Goal: Task Accomplishment & Management: Complete application form

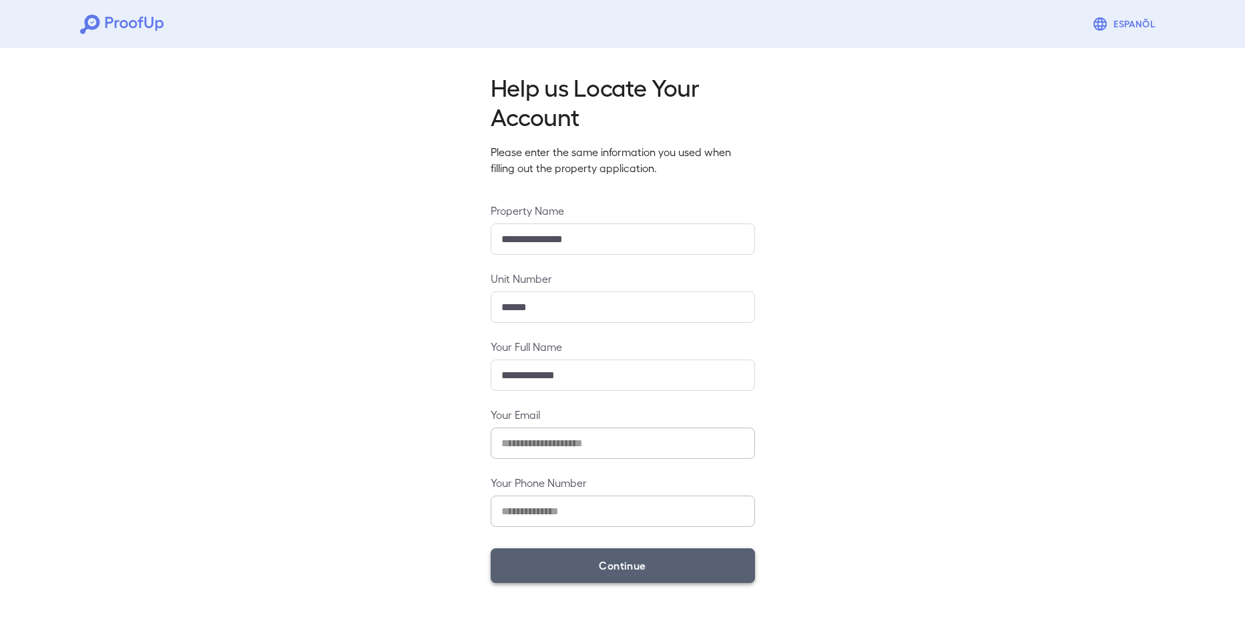
click at [702, 565] on button "Continue" at bounding box center [623, 566] width 264 height 35
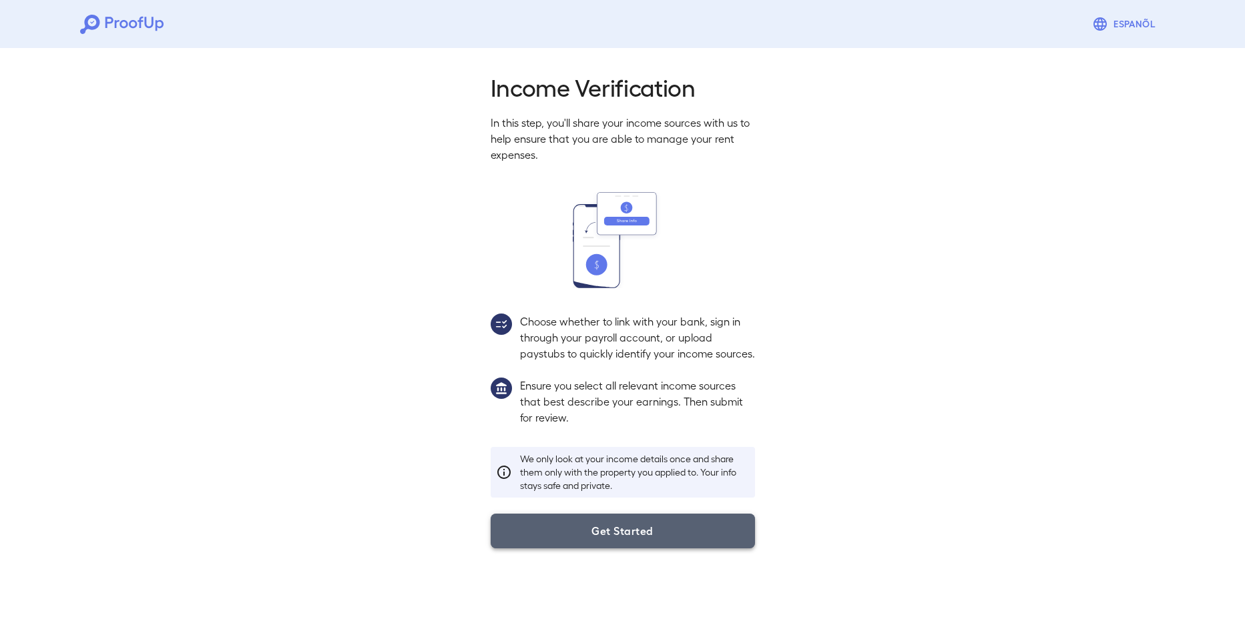
click at [664, 549] on button "Get Started" at bounding box center [623, 531] width 264 height 35
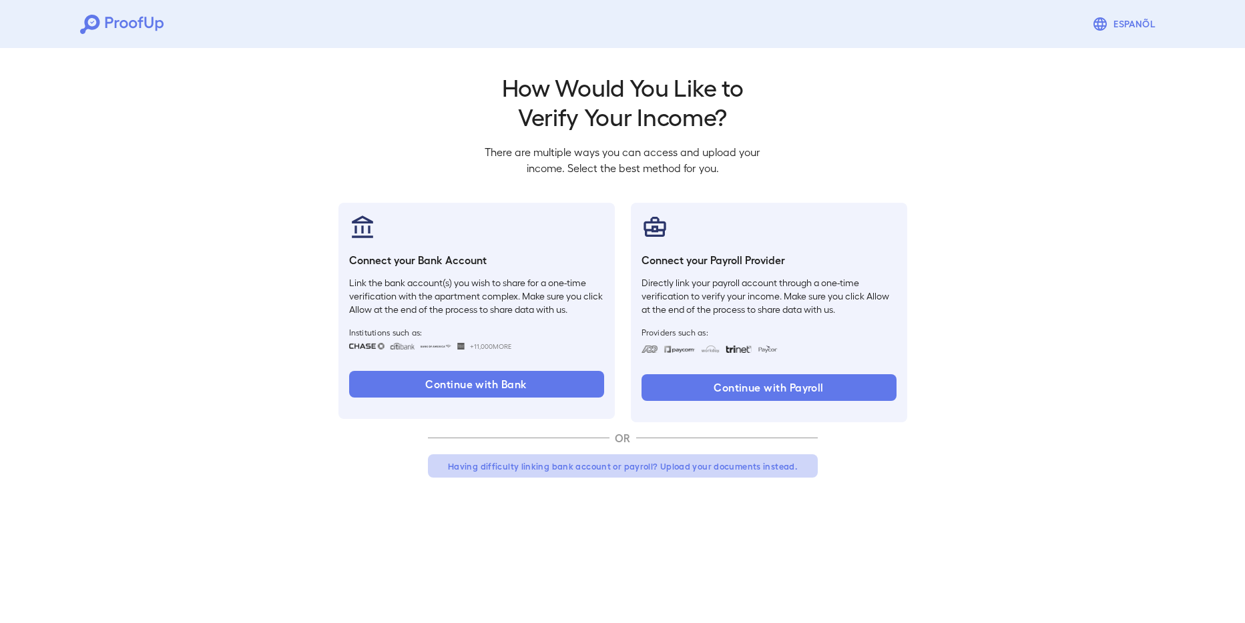
click at [668, 465] on button "Having difficulty linking bank account or payroll? Upload your documents instea…" at bounding box center [623, 467] width 390 height 24
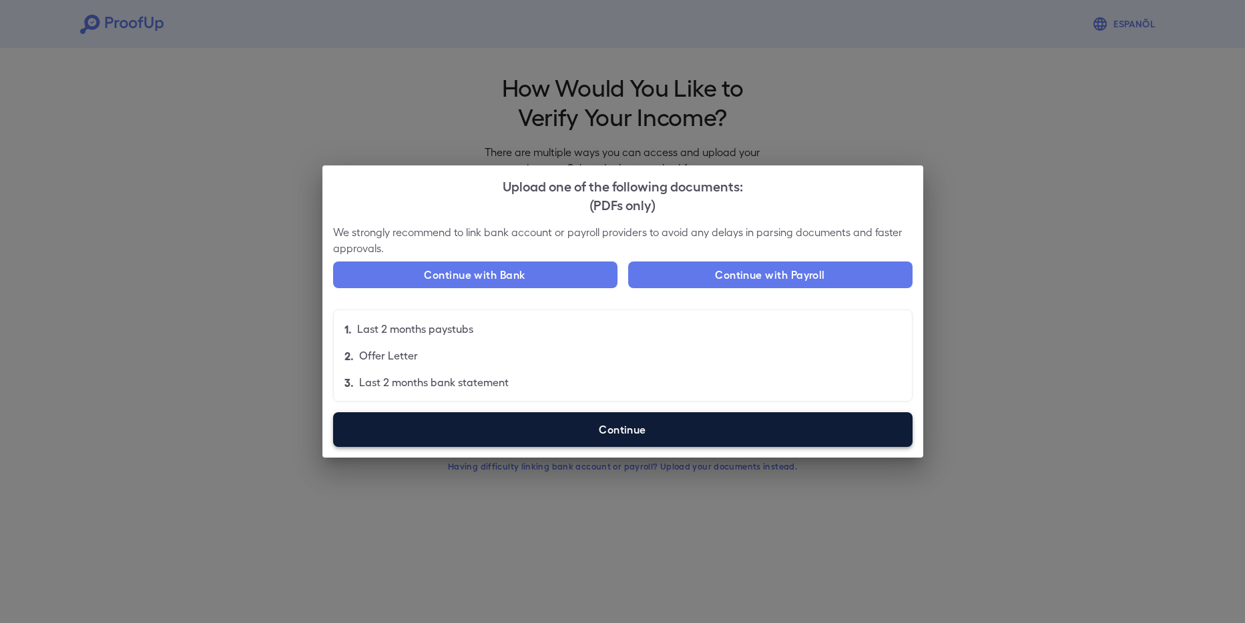
click at [631, 432] on label "Continue" at bounding box center [622, 430] width 579 height 35
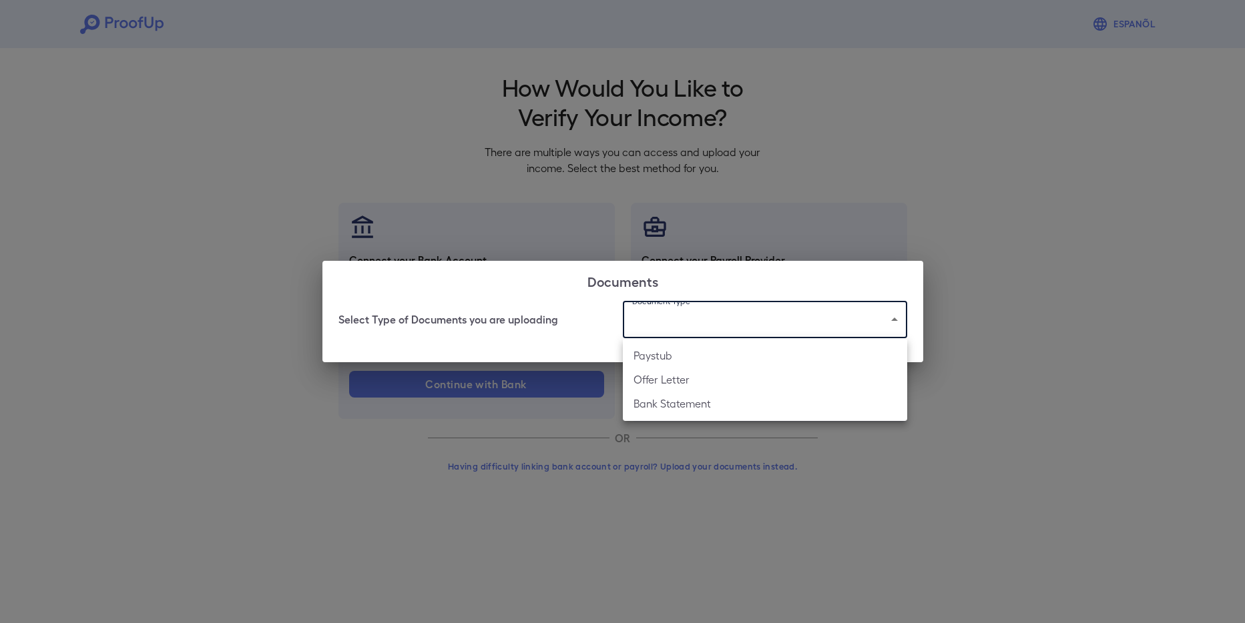
click at [668, 328] on body "Espanõl Go back How Would You Like to Verify Your Income? There are multiple wa…" at bounding box center [622, 255] width 1245 height 510
click at [679, 356] on li "Paystub" at bounding box center [765, 356] width 284 height 24
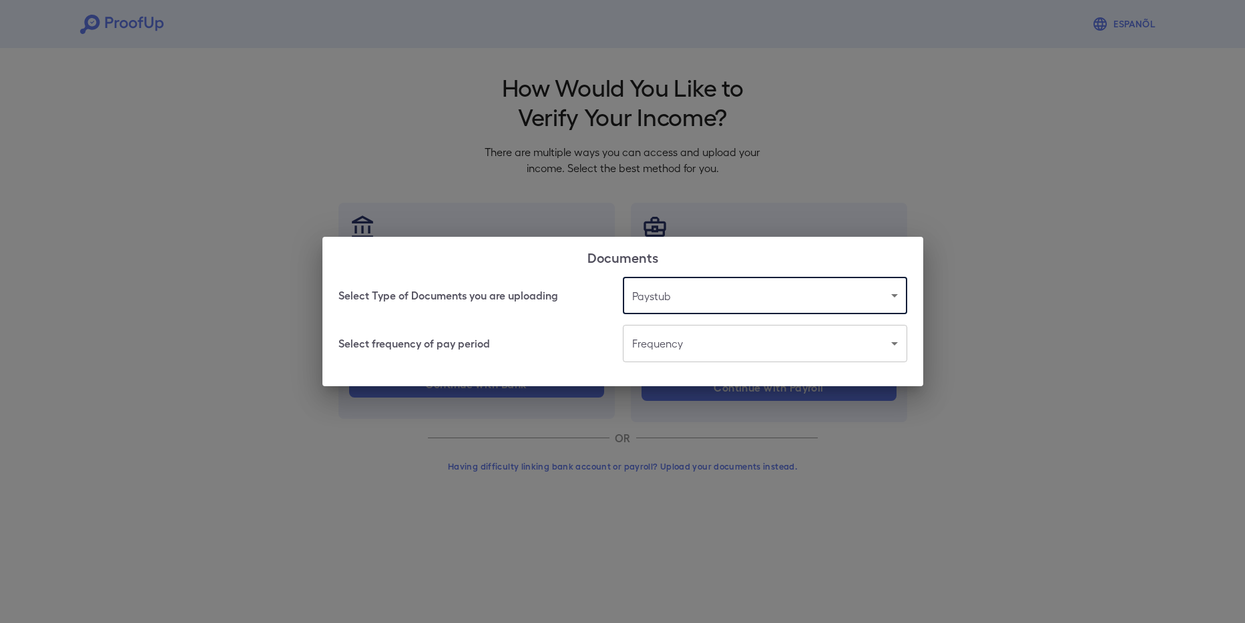
click at [681, 336] on body "Espanõl Go back How Would You Like to Verify Your Income? There are multiple wa…" at bounding box center [622, 255] width 1245 height 510
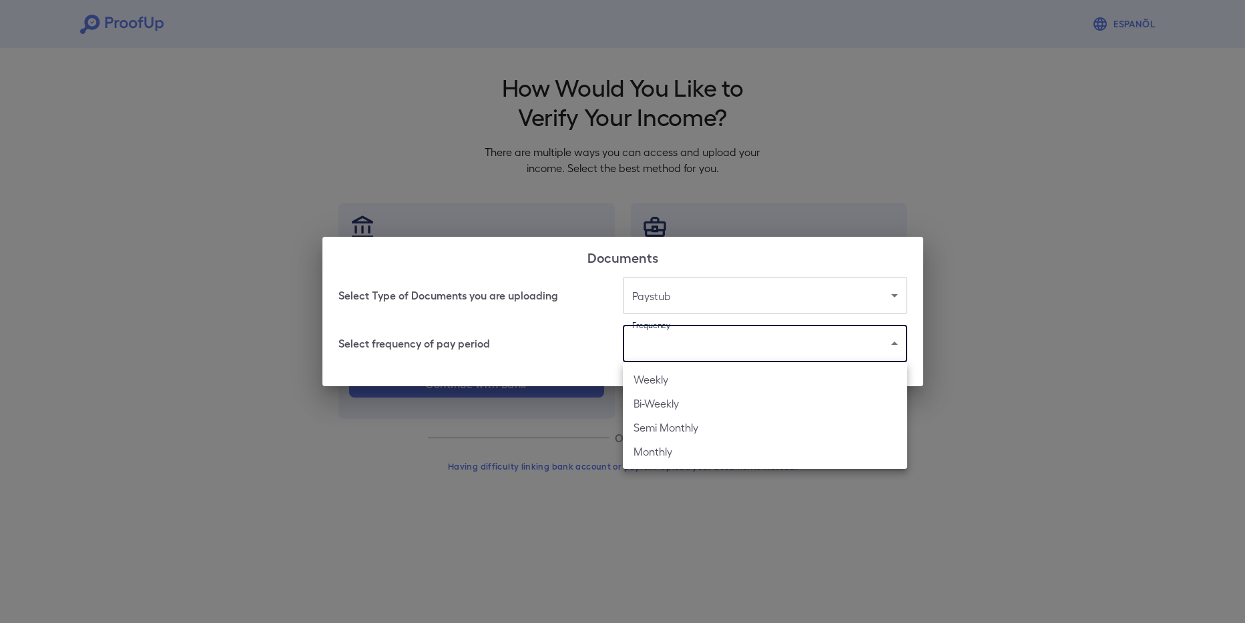
click at [599, 343] on div at bounding box center [622, 311] width 1245 height 623
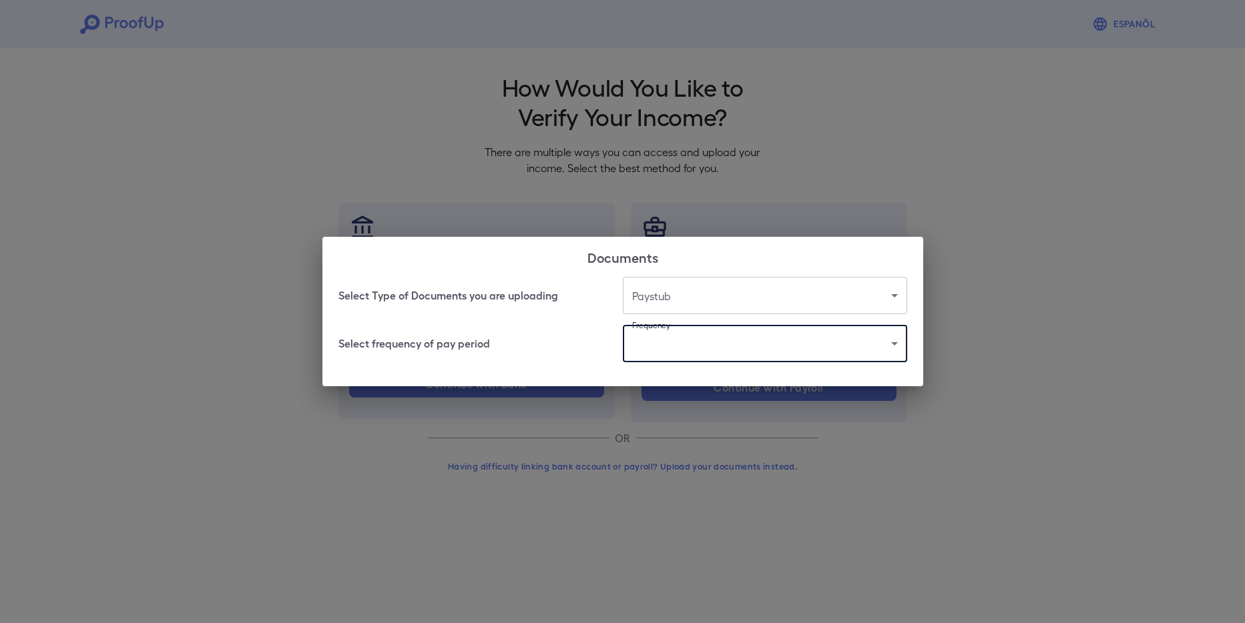
click at [674, 294] on body "Espanõl Go back How Would You Like to Verify Your Income? There are multiple wa…" at bounding box center [622, 255] width 1245 height 510
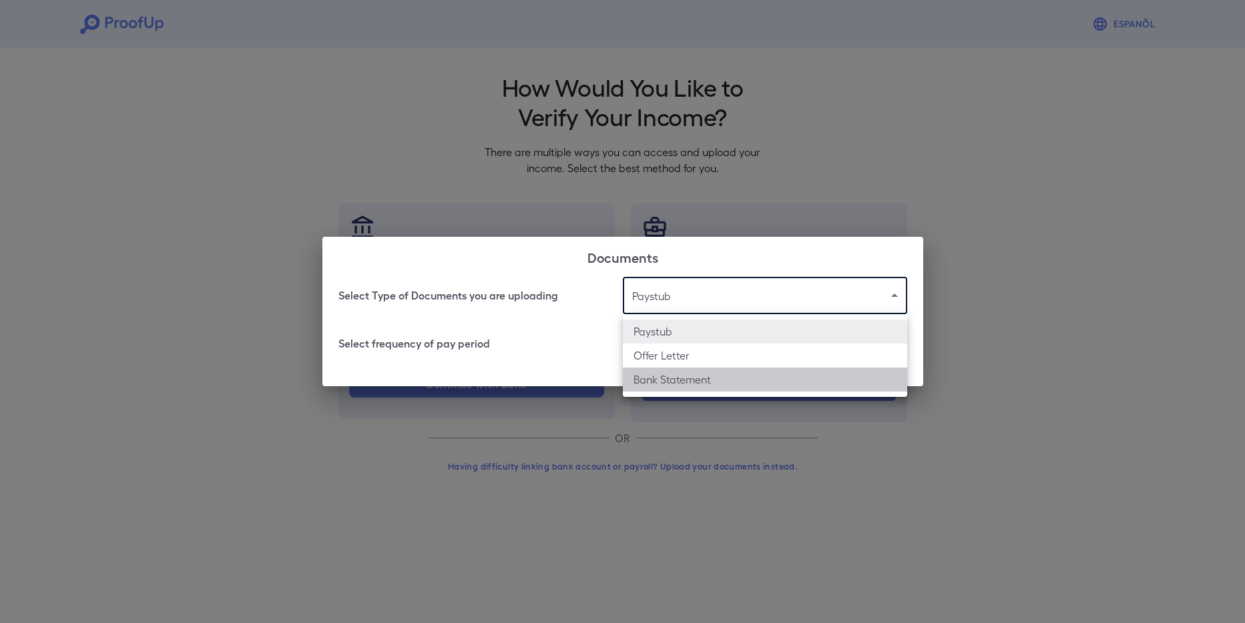
click at [698, 378] on li "Bank Statement" at bounding box center [765, 380] width 284 height 24
type input "**********"
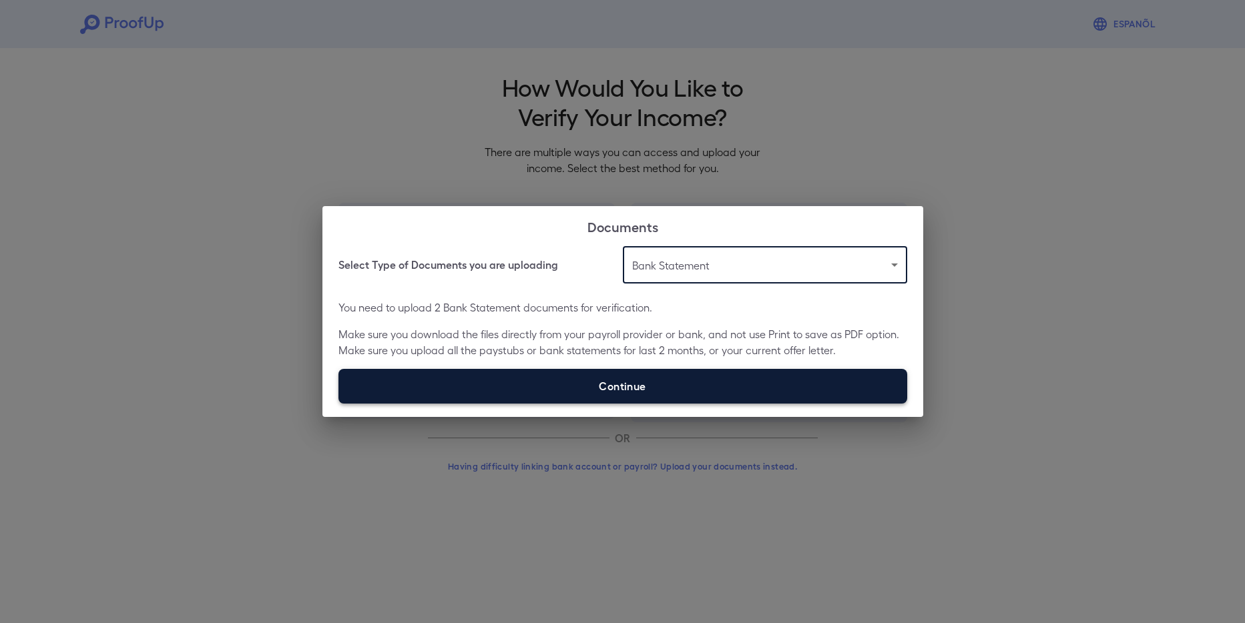
click at [674, 386] on label "Continue" at bounding box center [622, 386] width 569 height 35
click at [339, 403] on input "Continue" at bounding box center [338, 403] width 1 height 1
click at [723, 381] on label "Continue" at bounding box center [622, 386] width 569 height 35
click at [339, 403] on input "Continue" at bounding box center [338, 403] width 1 height 1
type input "**********"
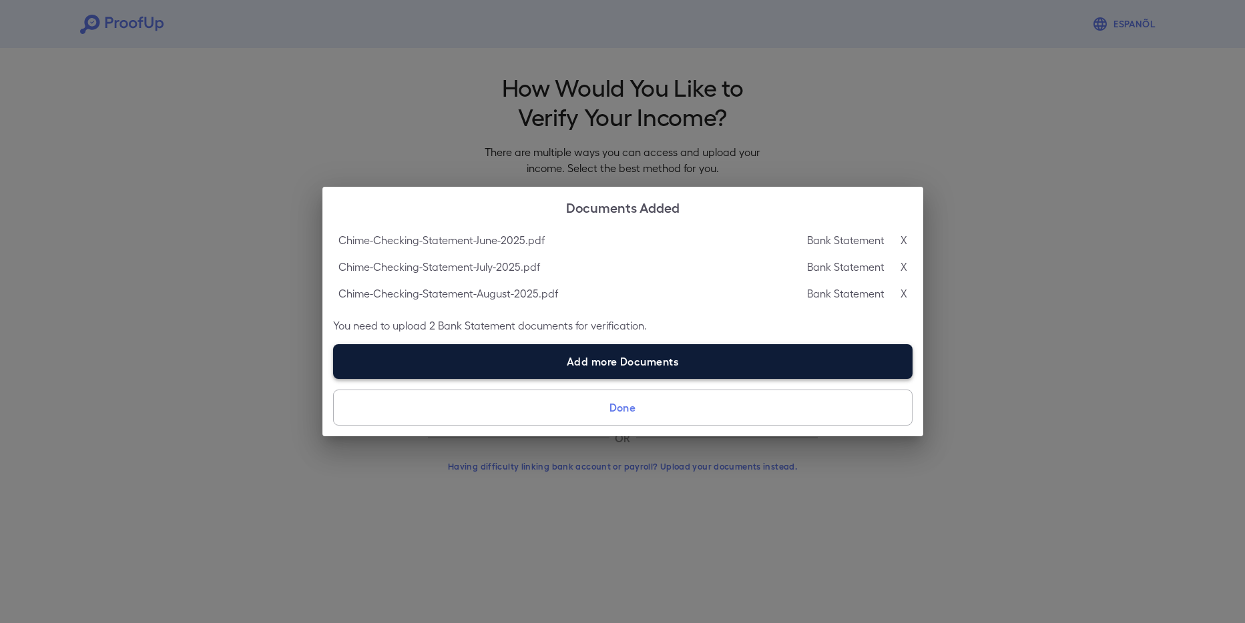
click at [623, 364] on label "Add more Documents" at bounding box center [622, 361] width 579 height 35
click at [334, 378] on input "Add more Documents" at bounding box center [333, 378] width 1 height 1
type input "**********"
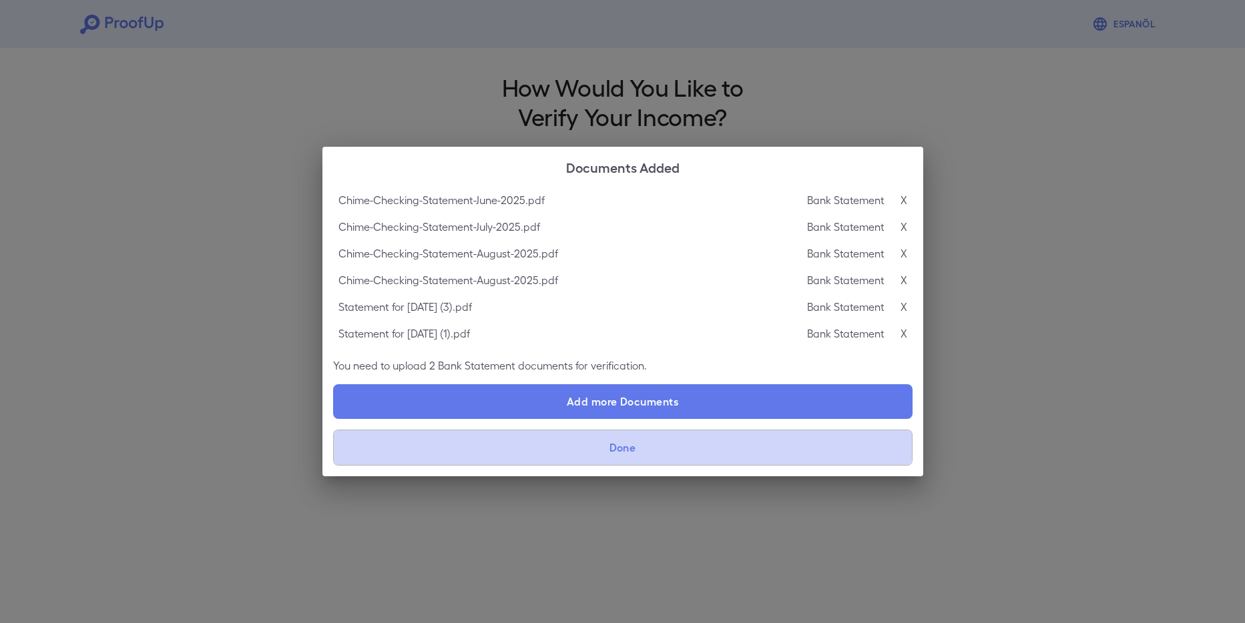
click at [661, 457] on button "Done" at bounding box center [622, 448] width 579 height 36
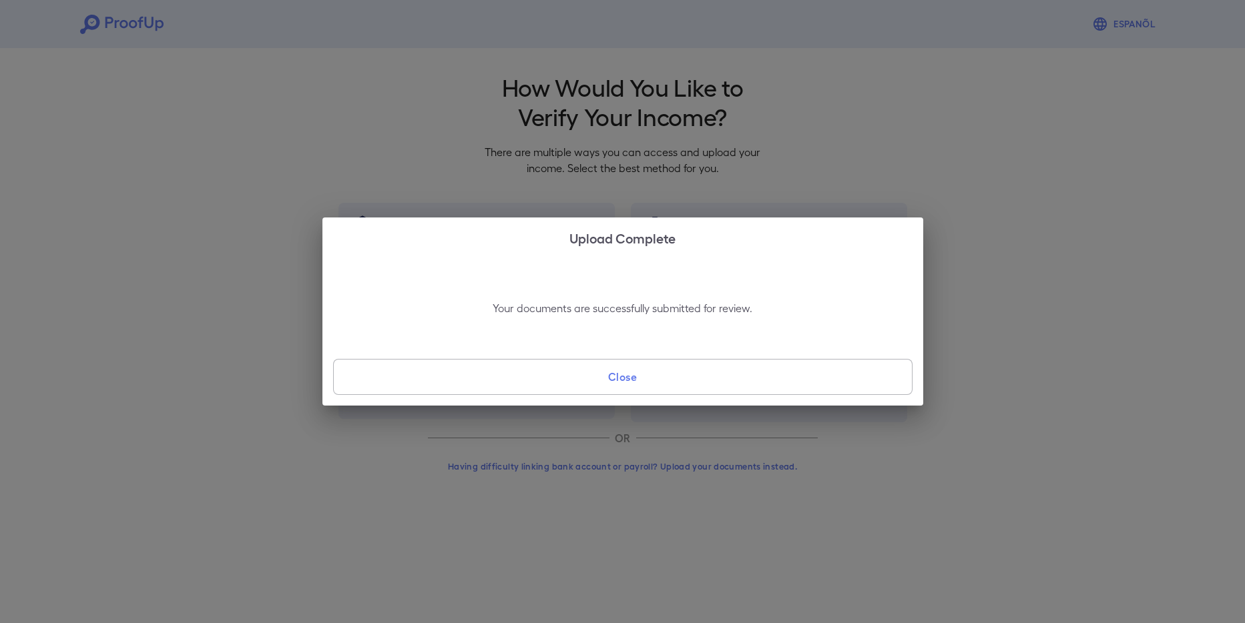
click at [678, 379] on button "Close" at bounding box center [622, 377] width 579 height 36
